Goal: Information Seeking & Learning: Learn about a topic

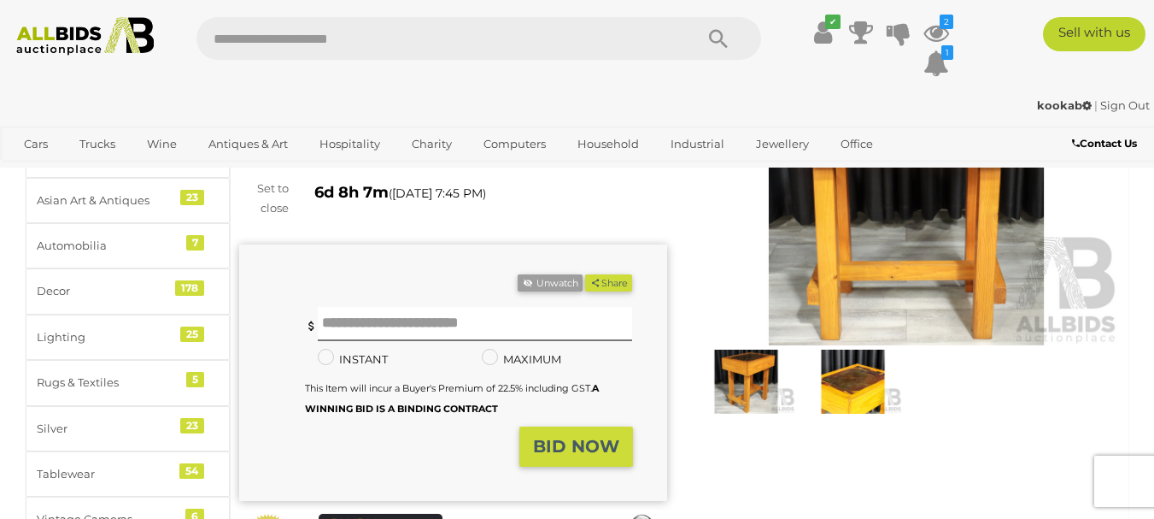
scroll to position [199, 0]
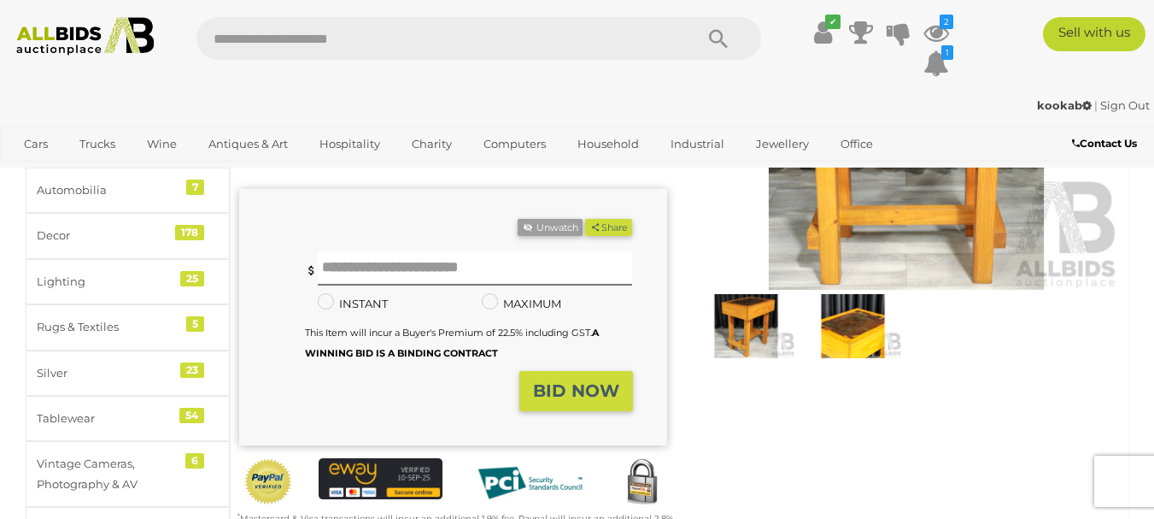
click at [840, 334] on img at bounding box center [853, 325] width 98 height 63
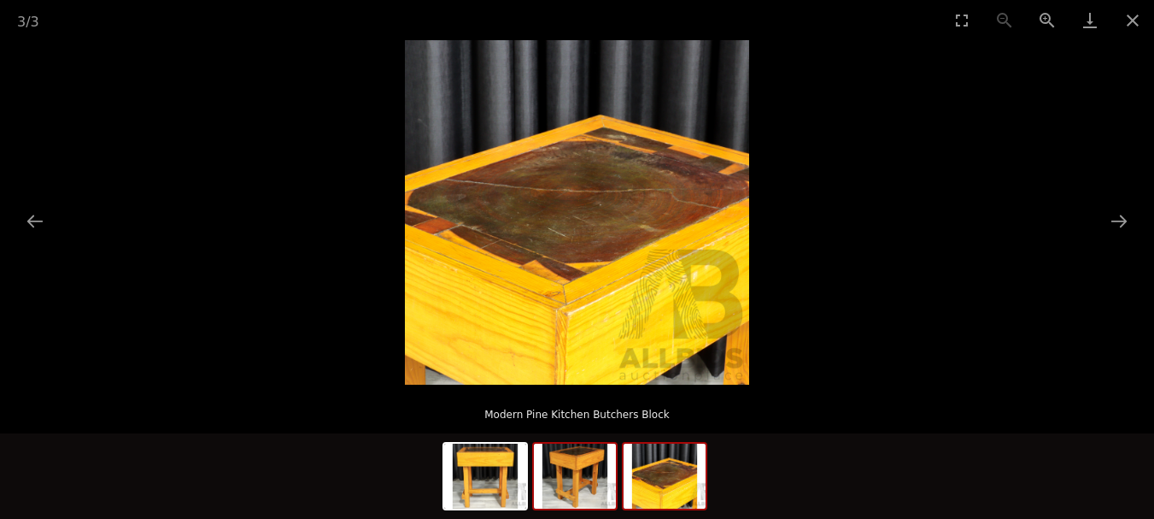
click at [582, 463] on img at bounding box center [575, 475] width 82 height 65
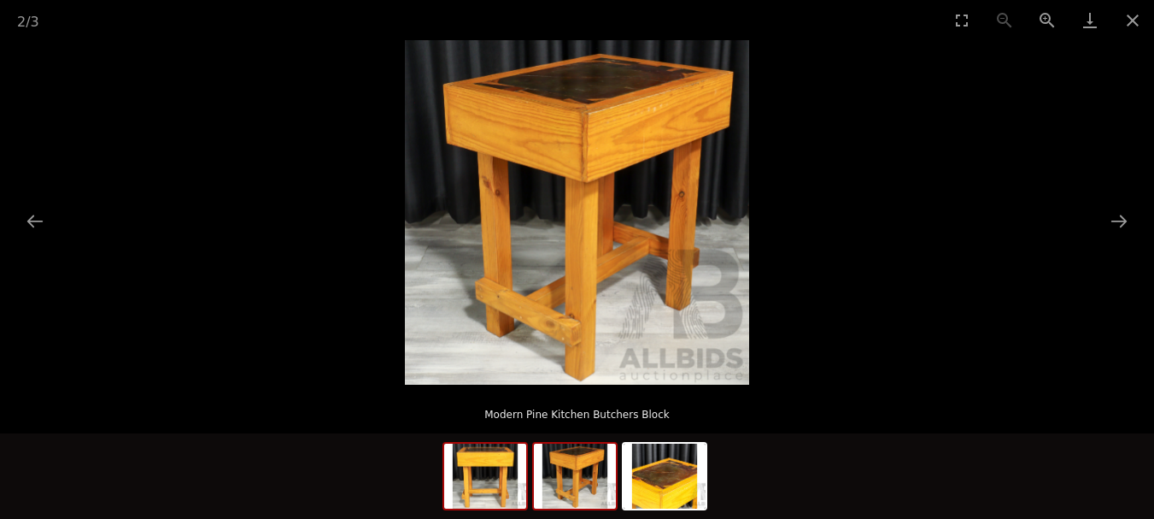
click at [524, 467] on img at bounding box center [485, 475] width 82 height 65
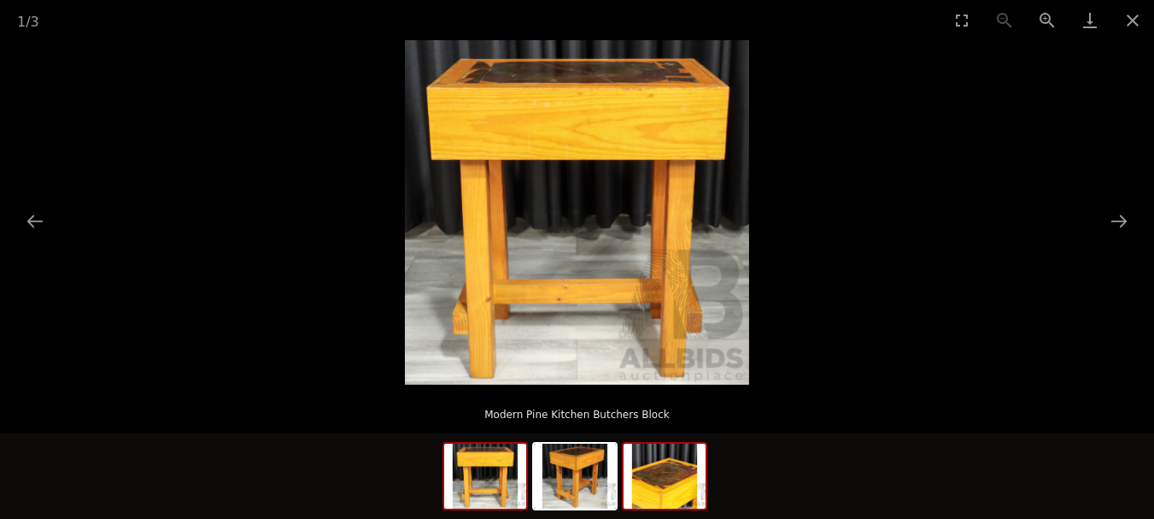
click at [666, 477] on img at bounding box center [665, 475] width 82 height 65
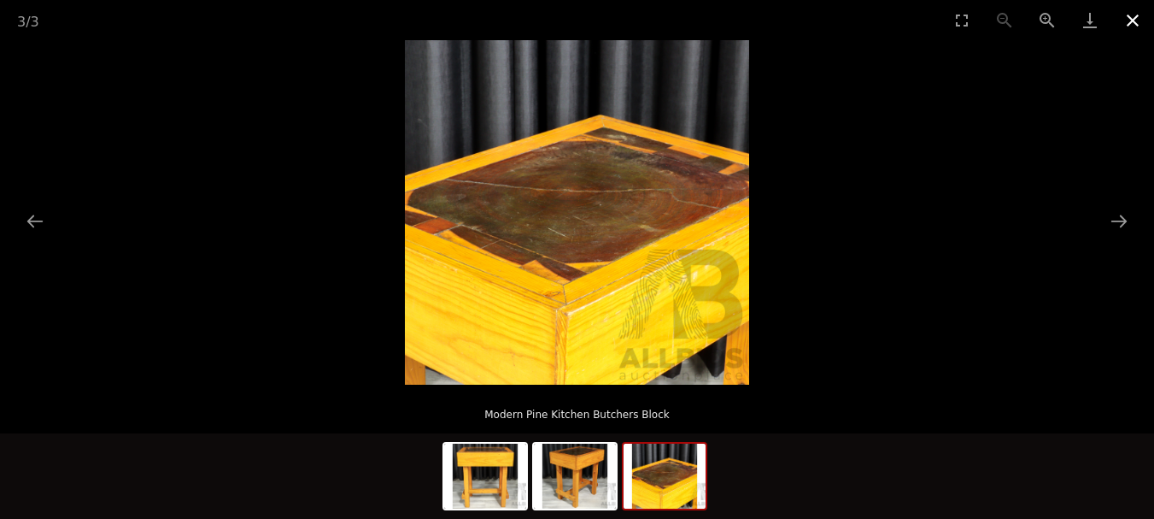
click at [1128, 23] on button "Close gallery" at bounding box center [1132, 20] width 43 height 40
